Goal: Obtain resource: Download file/media

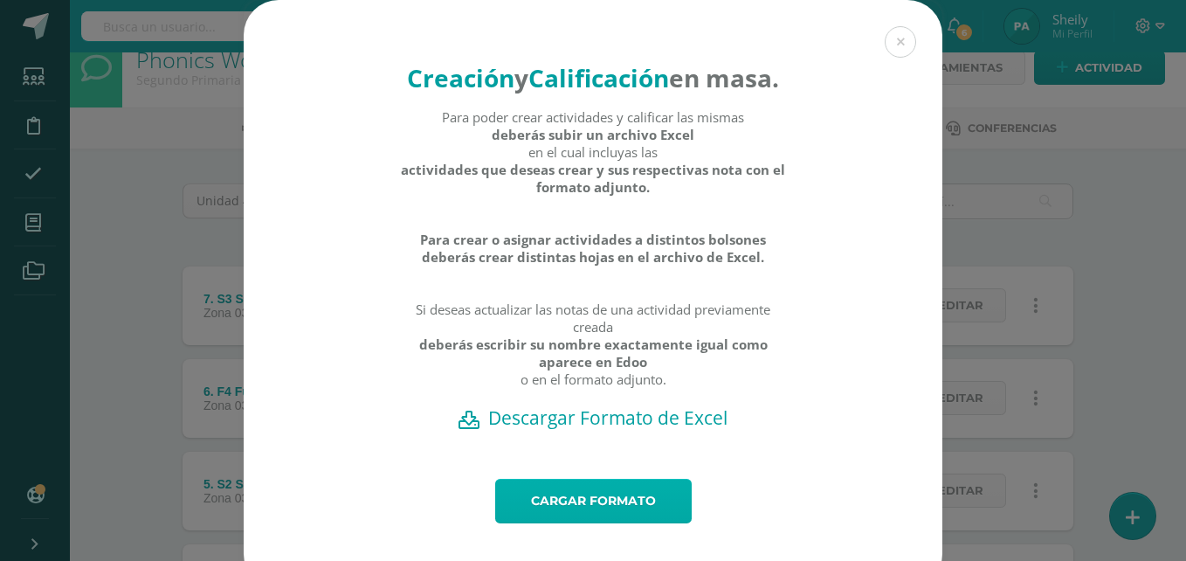
click at [618, 523] on link "Cargar formato" at bounding box center [593, 501] width 197 height 45
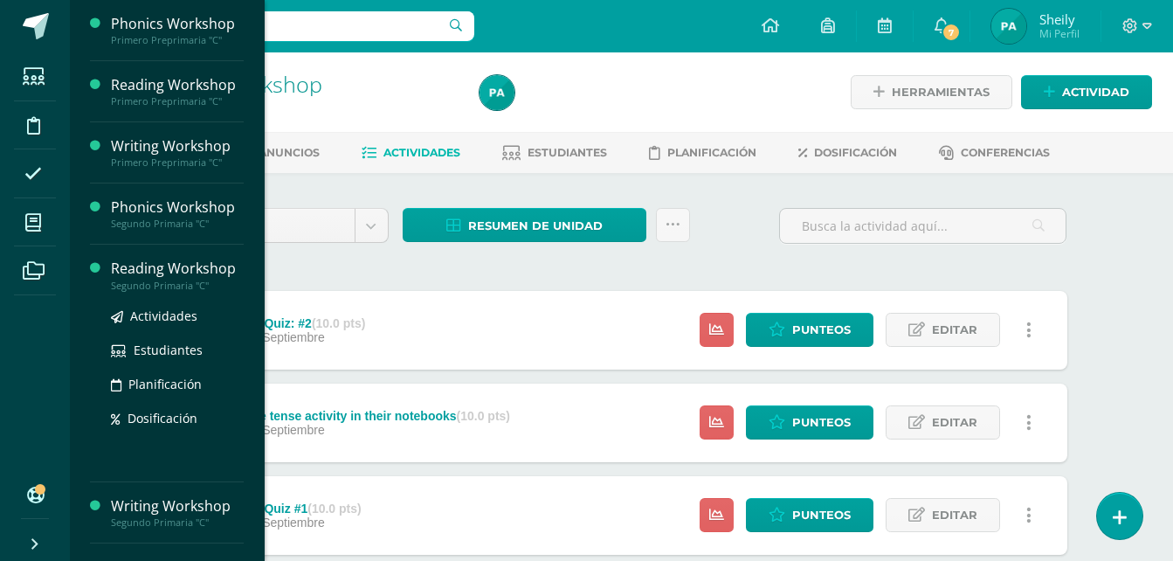
click at [171, 265] on div "Reading Workshop" at bounding box center [177, 269] width 133 height 20
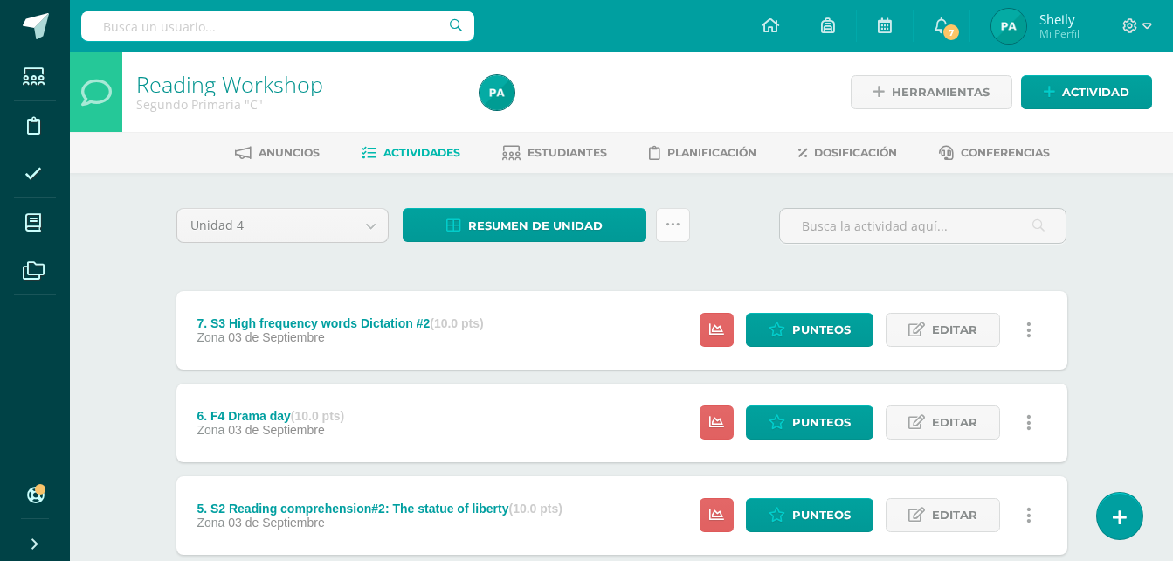
click at [662, 213] on link at bounding box center [673, 225] width 34 height 34
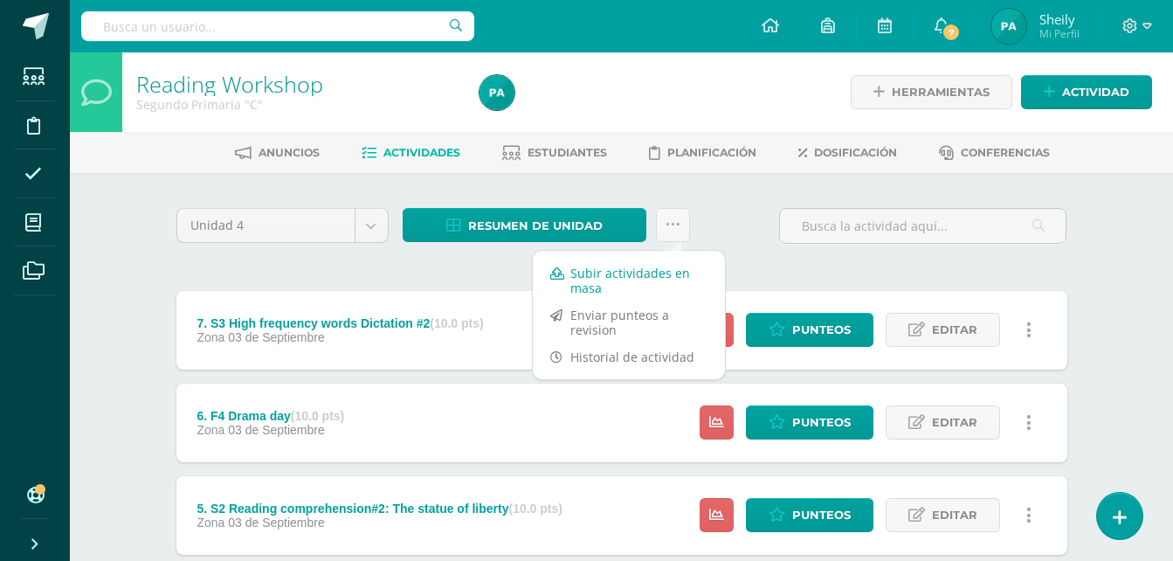
click at [601, 275] on link "Subir actividades en masa" at bounding box center [629, 280] width 192 height 42
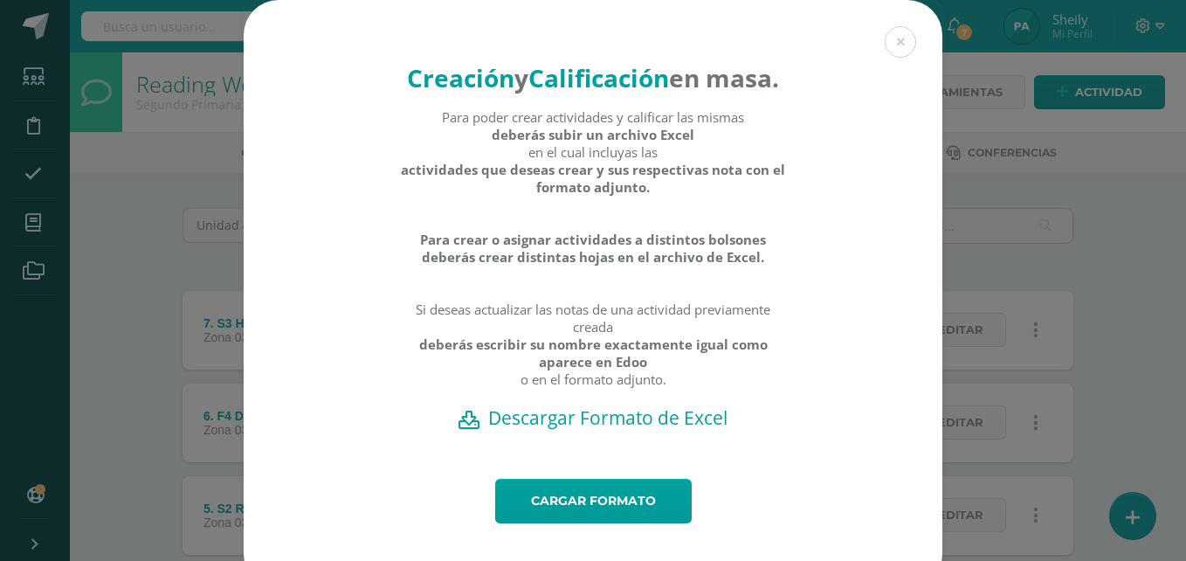
click at [624, 430] on h2 "Descargar Formato de Excel" at bounding box center [593, 417] width 638 height 24
click at [599, 523] on link "Cargar formato" at bounding box center [593, 501] width 197 height 45
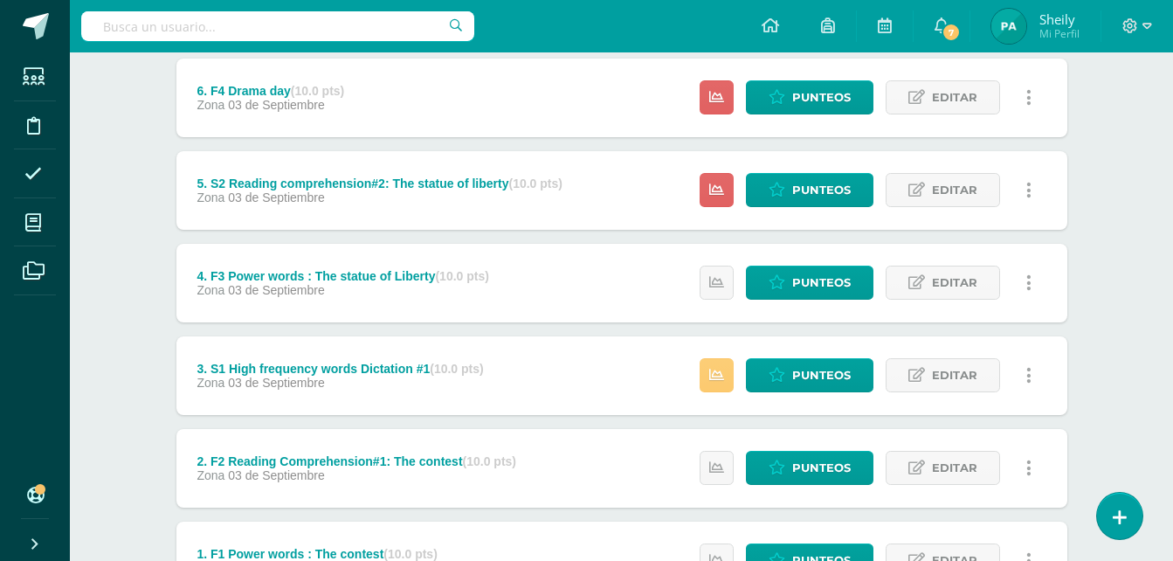
scroll to position [304, 0]
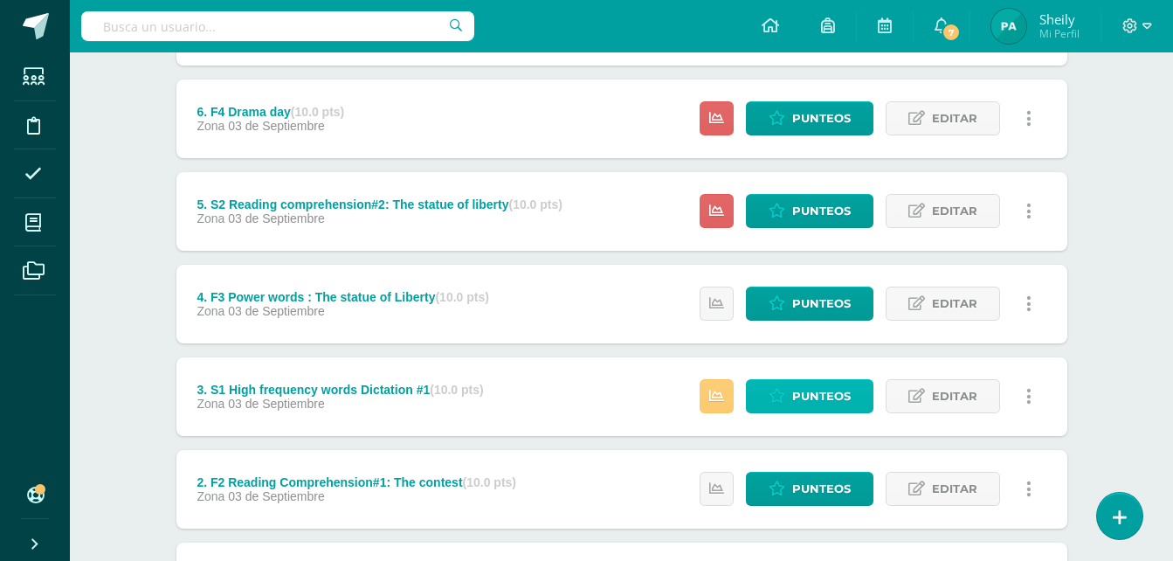
click at [826, 390] on span "Punteos" at bounding box center [821, 396] width 59 height 32
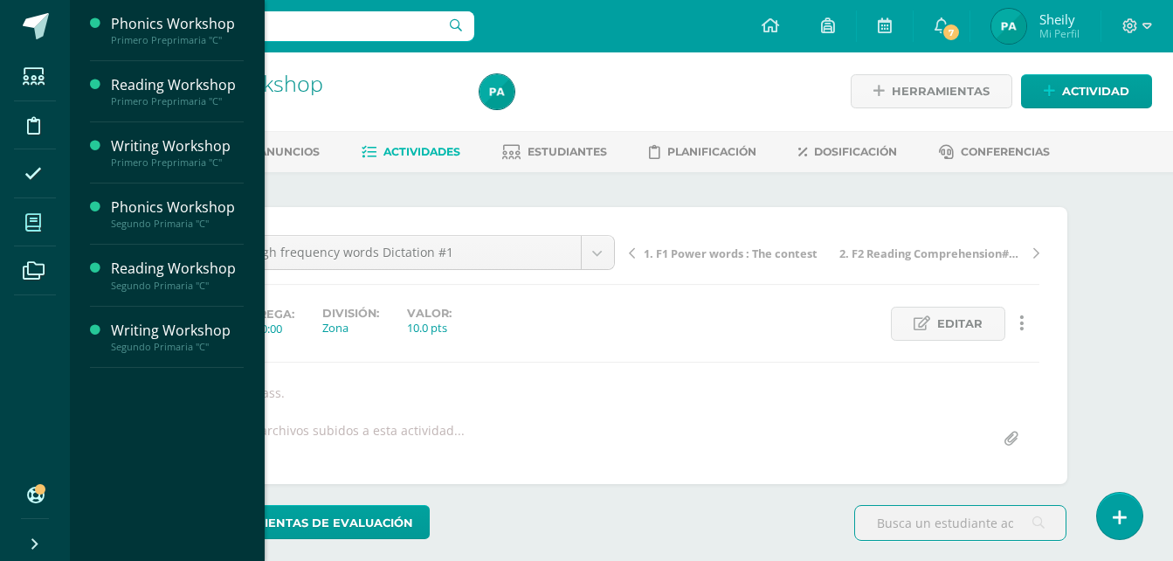
scroll to position [2, 0]
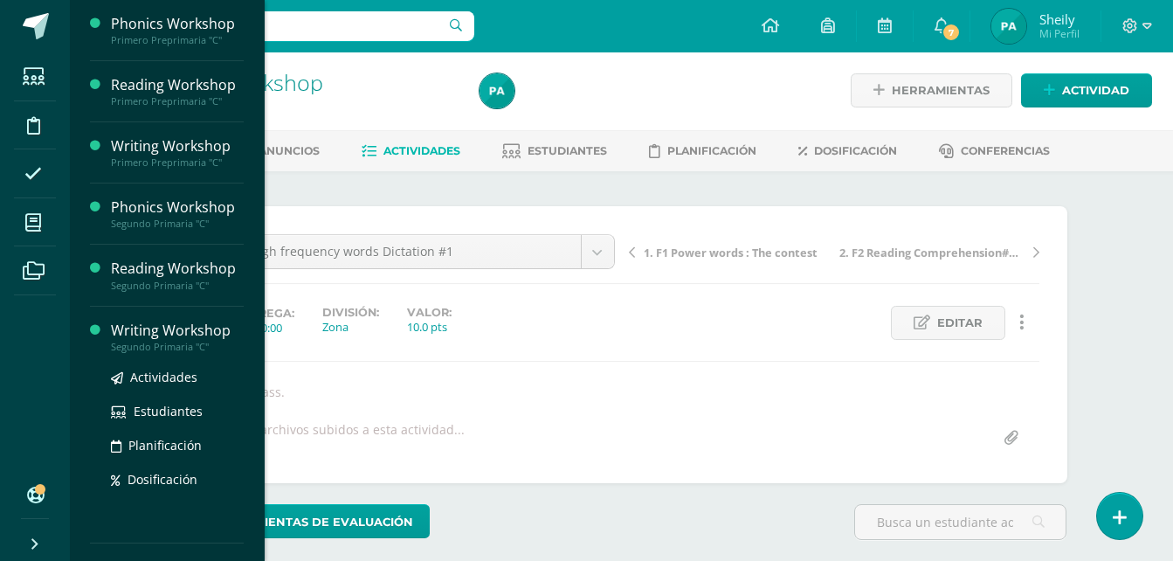
click at [169, 326] on div "Writing Workshop" at bounding box center [177, 331] width 133 height 20
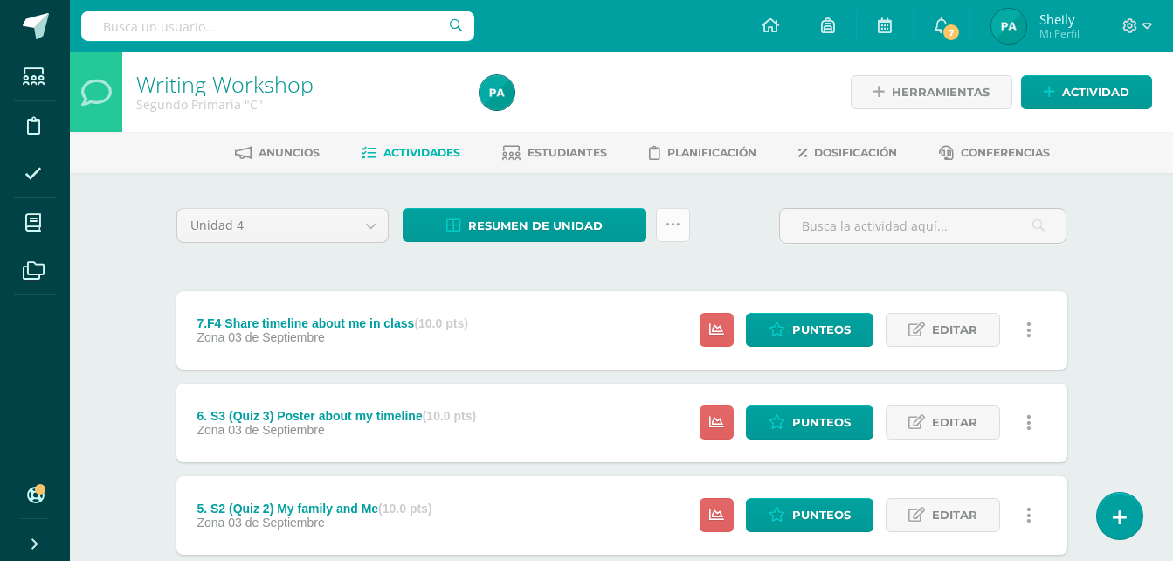
click at [666, 214] on link at bounding box center [673, 225] width 34 height 34
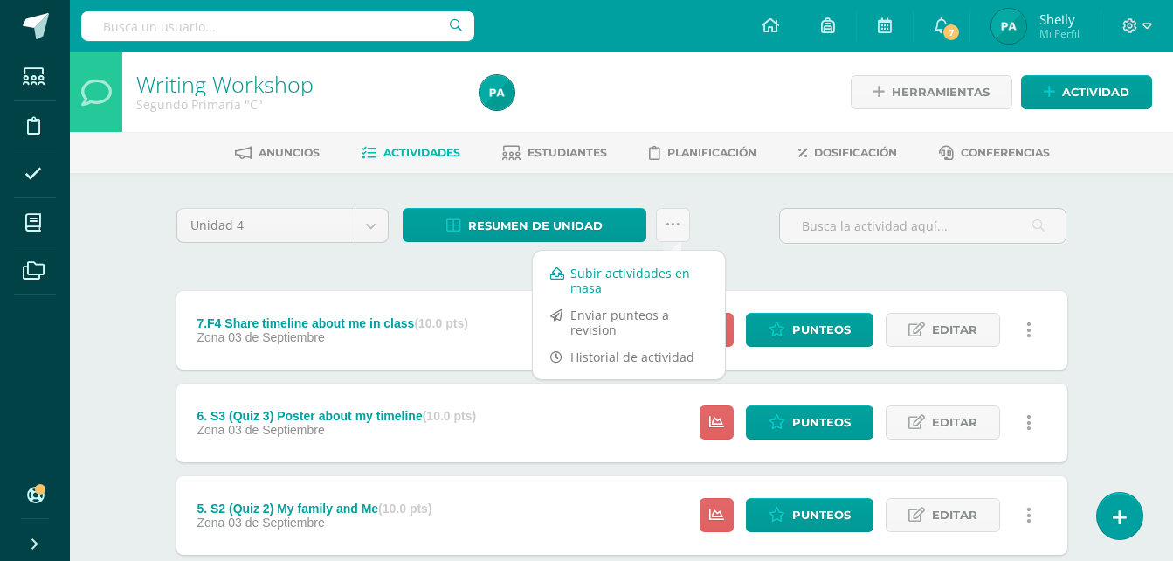
click at [586, 275] on link "Subir actividades en masa" at bounding box center [629, 280] width 192 height 42
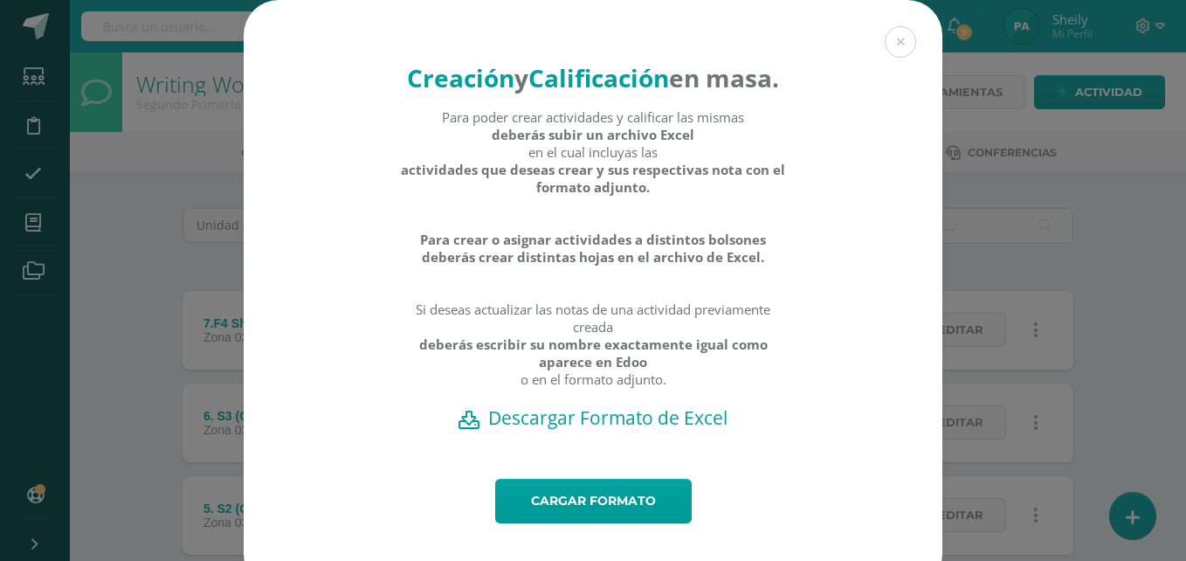
click at [633, 430] on h2 "Descargar Formato de Excel" at bounding box center [593, 417] width 638 height 24
click at [579, 523] on link "Cargar formato" at bounding box center [593, 501] width 197 height 45
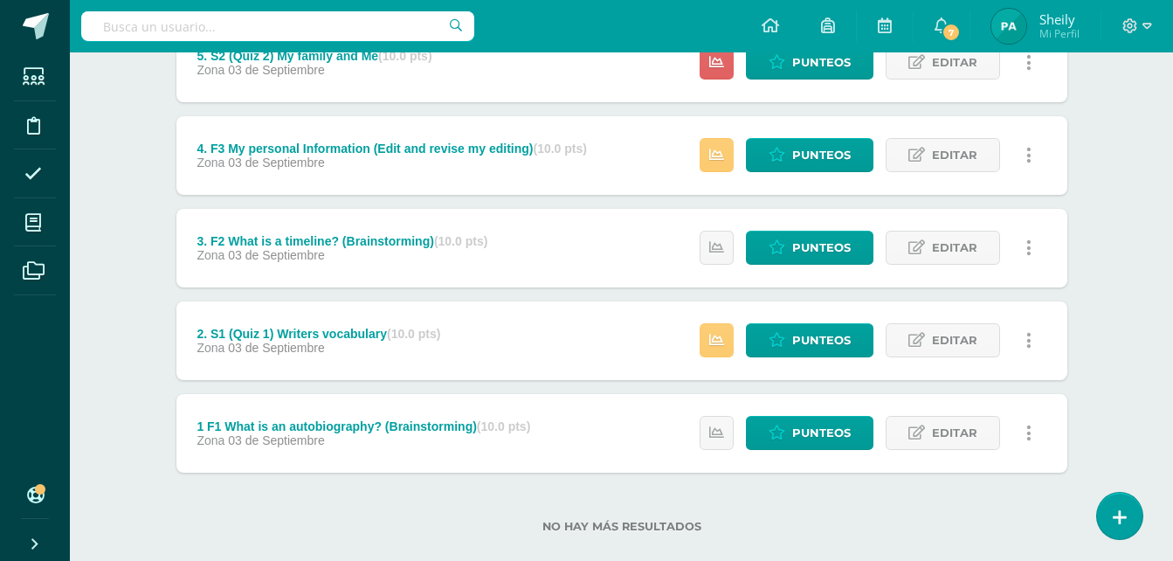
scroll to position [451, 0]
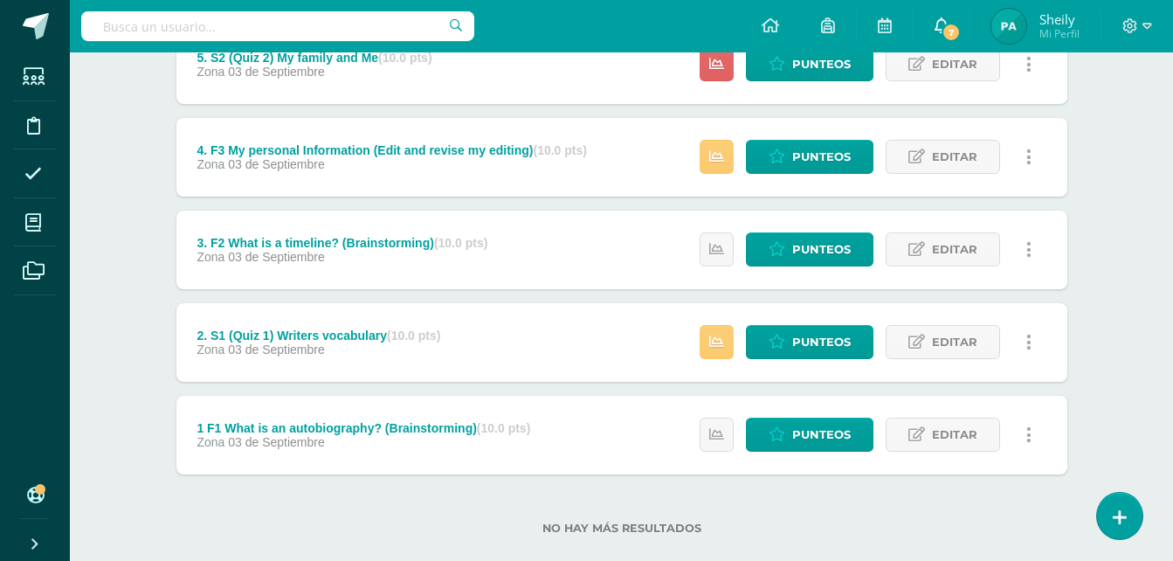
click at [943, 20] on icon at bounding box center [941, 25] width 14 height 16
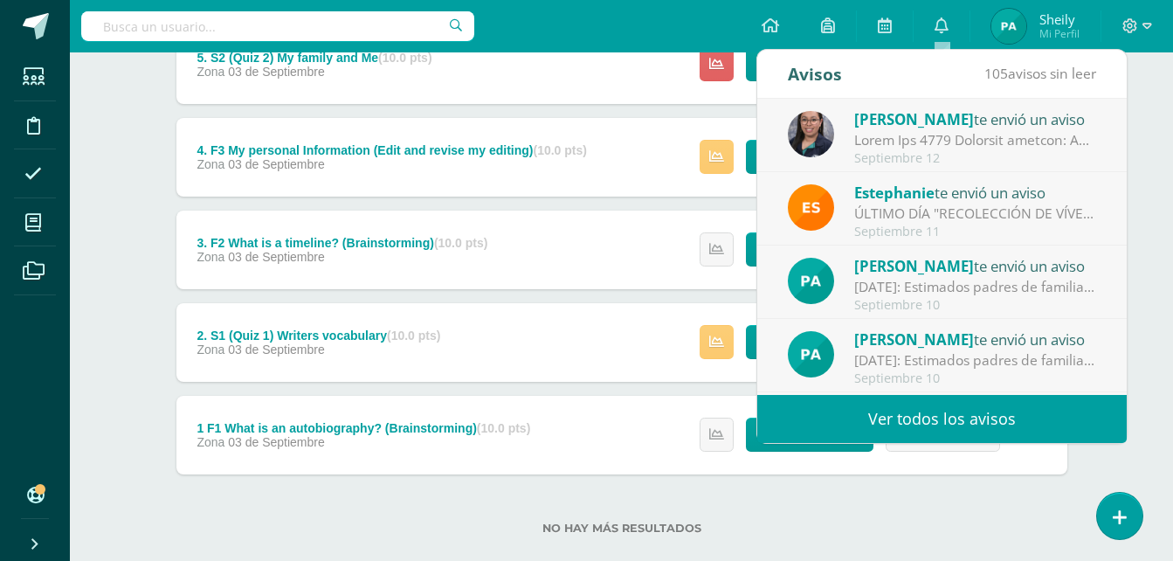
click at [974, 130] on div at bounding box center [975, 140] width 243 height 20
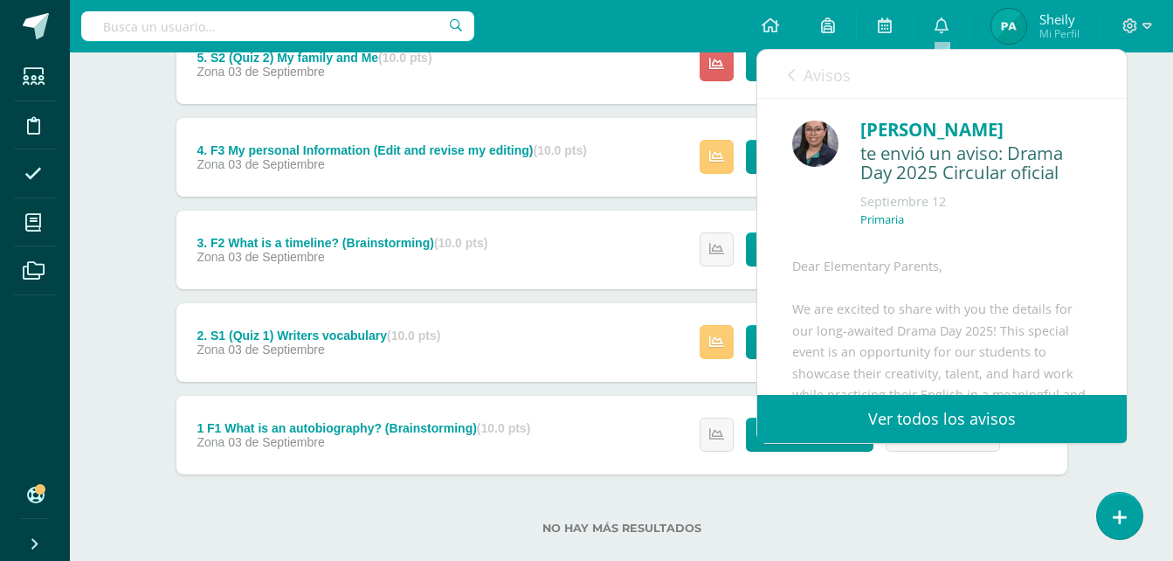
drag, startPoint x: 1127, startPoint y: 150, endPoint x: 1123, endPoint y: 190, distance: 39.5
click at [1123, 190] on div "Meryeelin Quan te envió un aviso: Drama Day 2025 Circular oficial Septiembre 12…" at bounding box center [941, 247] width 369 height 296
drag, startPoint x: 1123, startPoint y: 190, endPoint x: 1082, endPoint y: 199, distance: 42.2
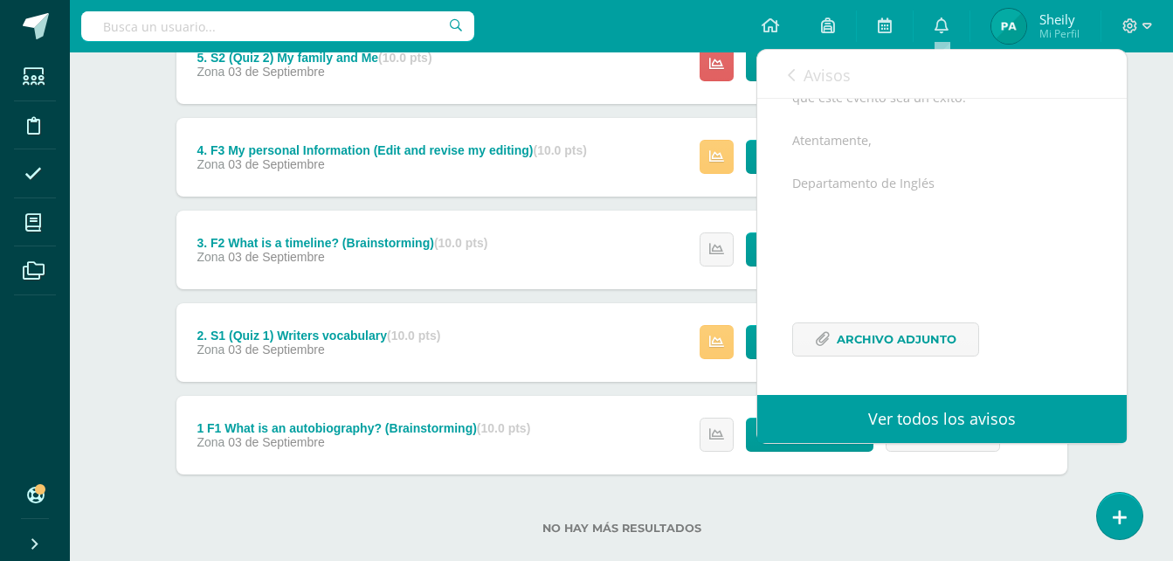
scroll to position [1153, 0]
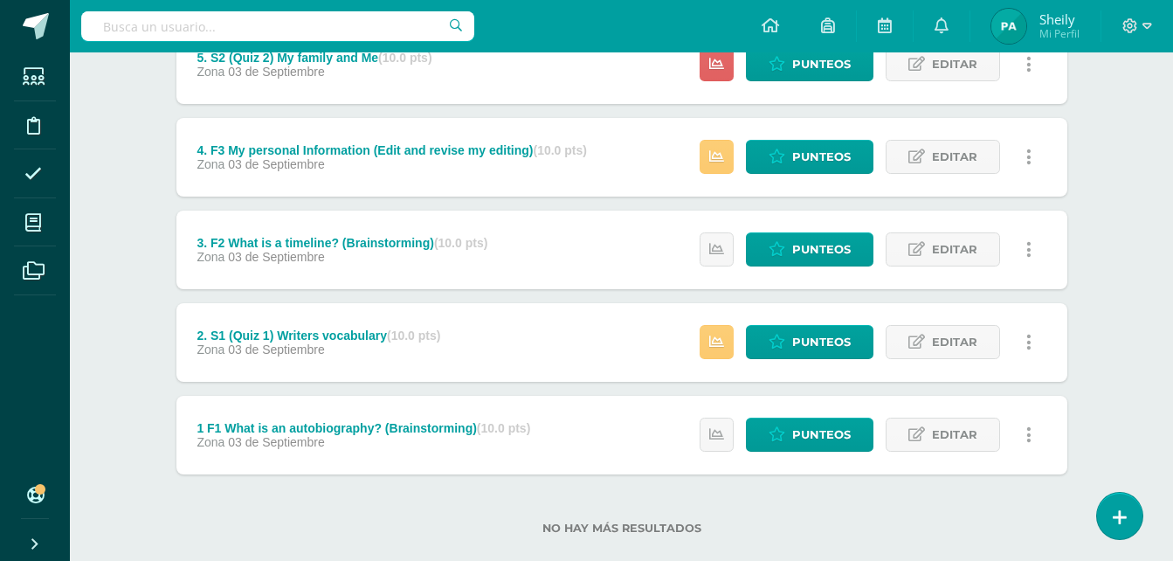
click at [1161, 235] on div "Writing Workshop Segundo Primaria "C" Herramientas Detalle de asistencias Activ…" at bounding box center [621, 96] width 1103 height 989
